Goal: Find specific page/section: Find specific page/section

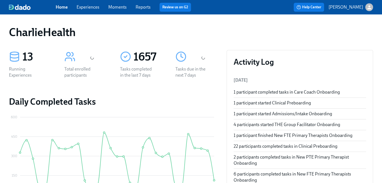
drag, startPoint x: 88, startPoint y: 5, endPoint x: 101, endPoint y: 1, distance: 13.5
click at [88, 5] on link "Experiences" at bounding box center [88, 6] width 23 height 5
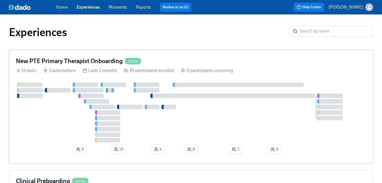
click at [99, 68] on div "Lasts 2 months" at bounding box center [100, 71] width 34 height 6
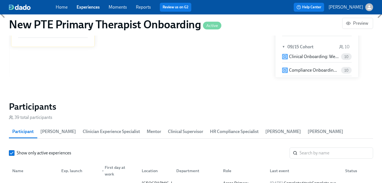
scroll to position [450, 0]
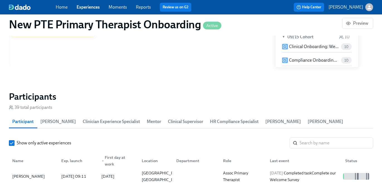
click at [320, 145] on input "search" at bounding box center [335, 143] width 73 height 11
paste input "[PERSON_NAME]"
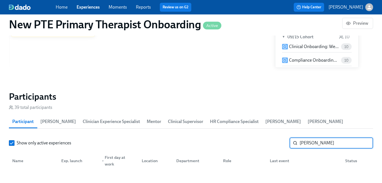
type input "[PERSON_NAME]"
click at [82, 8] on link "Experiences" at bounding box center [88, 6] width 23 height 5
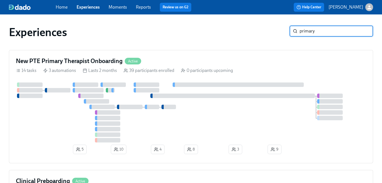
type input "primary"
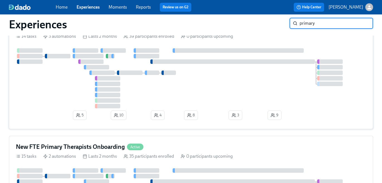
scroll to position [79, 0]
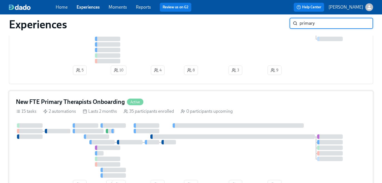
click at [272, 117] on div "New FTE Primary Therapists Onboarding Active 15 tasks 2 automations Lasts 2 mon…" at bounding box center [191, 145] width 364 height 108
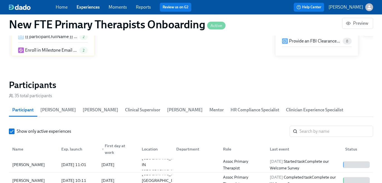
scroll to position [485, 0]
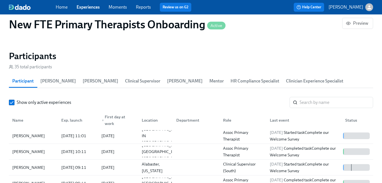
click at [307, 110] on div "Name Exp. launch ▼ First day at work Location Department Role Last event Status" at bounding box center [191, 119] width 364 height 18
click at [309, 100] on input "search" at bounding box center [335, 102] width 73 height 11
paste input "[PERSON_NAME]"
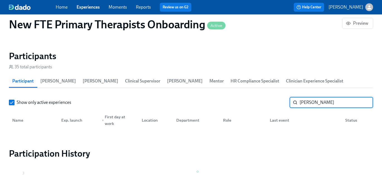
type input "[PERSON_NAME]"
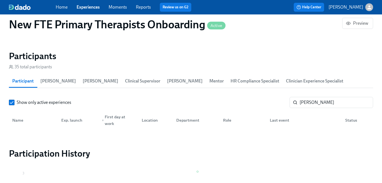
click at [90, 9] on link "Experiences" at bounding box center [88, 6] width 23 height 5
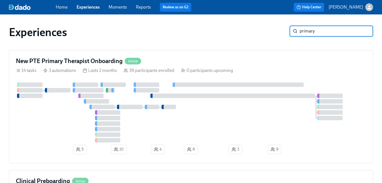
type input "primary"
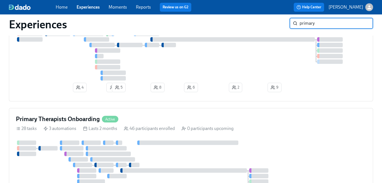
scroll to position [192, 0]
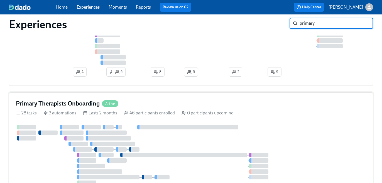
click at [188, 117] on div "Primary Therapists Onboarding Active 28 tasks 3 automations Lasts 2 months 46 p…" at bounding box center [191, 163] width 364 height 141
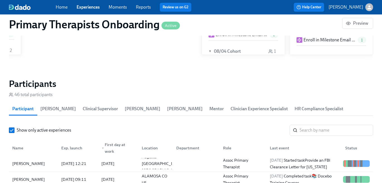
scroll to position [549, 0]
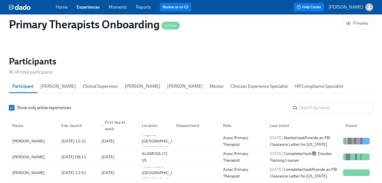
click at [320, 114] on div "Show only active experiences ​ Name Exp. launch ▼ First day at work Location De…" at bounding box center [191, 178] width 364 height 152
click at [319, 110] on input "search" at bounding box center [335, 107] width 73 height 11
paste input "[PERSON_NAME]"
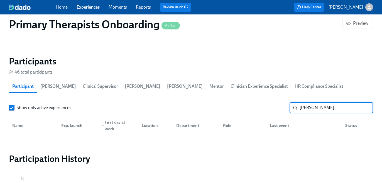
click at [308, 107] on input "[PERSON_NAME]" at bounding box center [335, 107] width 73 height 11
type input "[PERSON_NAME]"
click at [95, 10] on link "Experiences" at bounding box center [88, 6] width 23 height 5
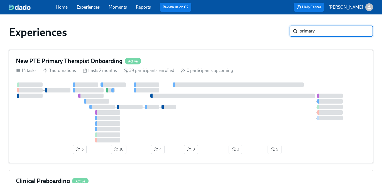
type input "primary"
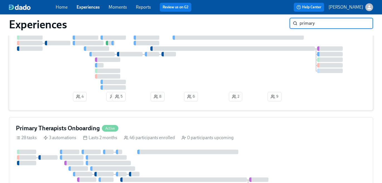
scroll to position [164, 0]
